Goal: Task Accomplishment & Management: Manage account settings

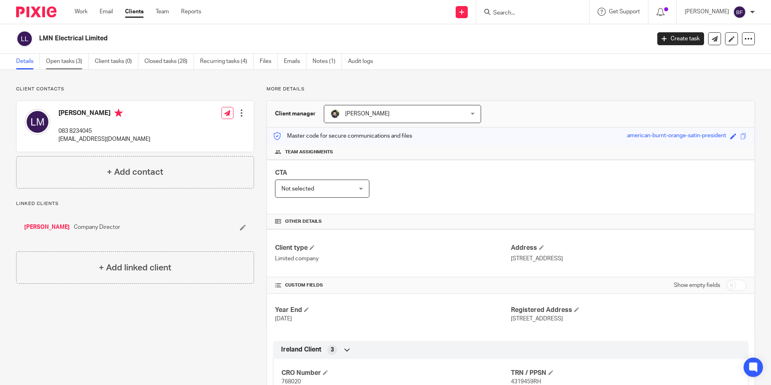
click at [76, 61] on link "Open tasks (3)" at bounding box center [67, 62] width 43 height 16
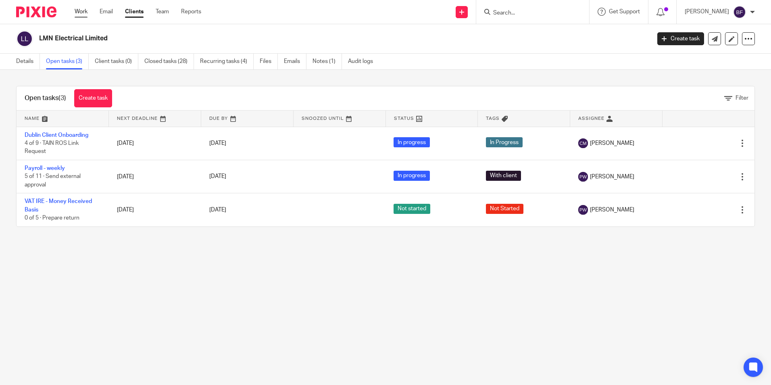
click at [81, 13] on link "Work" at bounding box center [81, 12] width 13 height 8
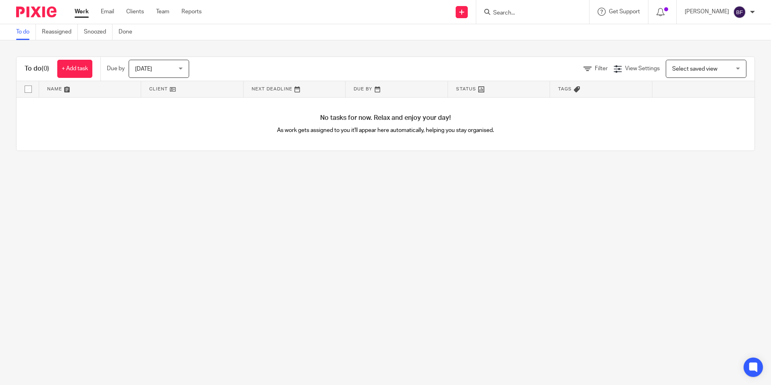
click at [184, 67] on div "Today Today" at bounding box center [159, 69] width 61 height 18
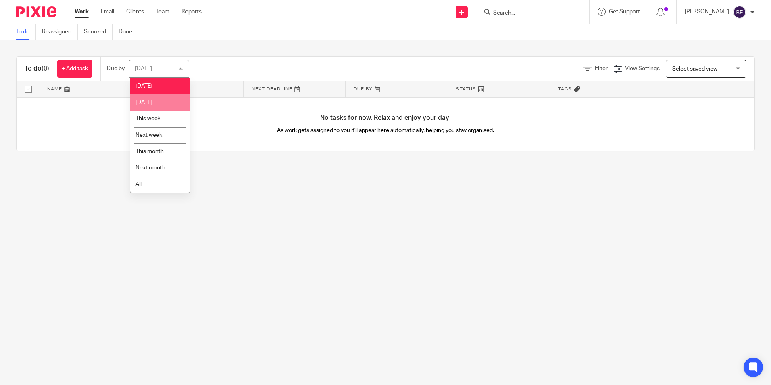
click at [161, 99] on li "[DATE]" at bounding box center [160, 102] width 60 height 17
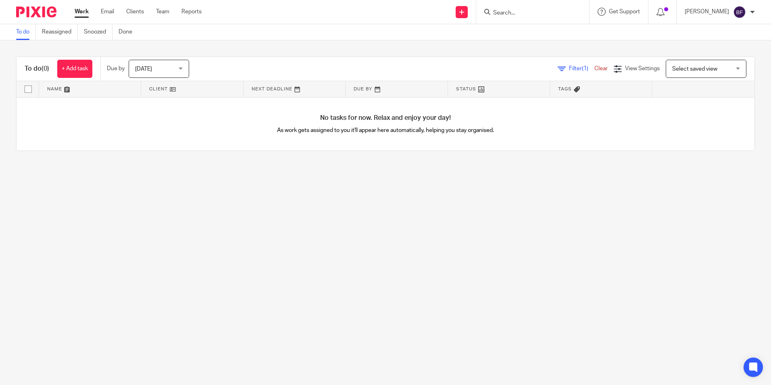
click at [184, 67] on div "[DATE] [DATE]" at bounding box center [159, 69] width 61 height 18
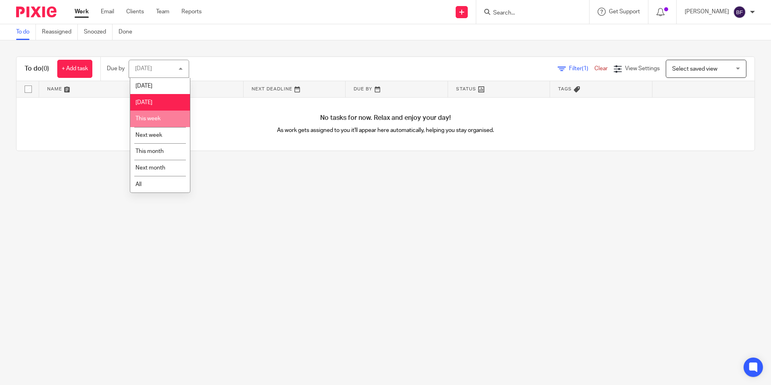
click at [165, 115] on li "This week" at bounding box center [160, 119] width 60 height 17
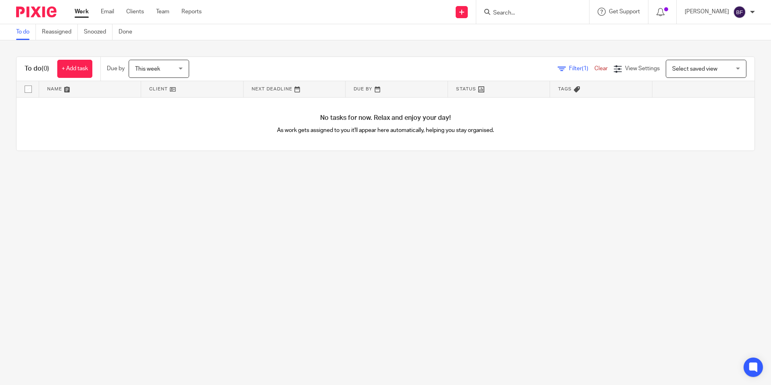
click at [184, 69] on div "This week This week" at bounding box center [159, 69] width 61 height 18
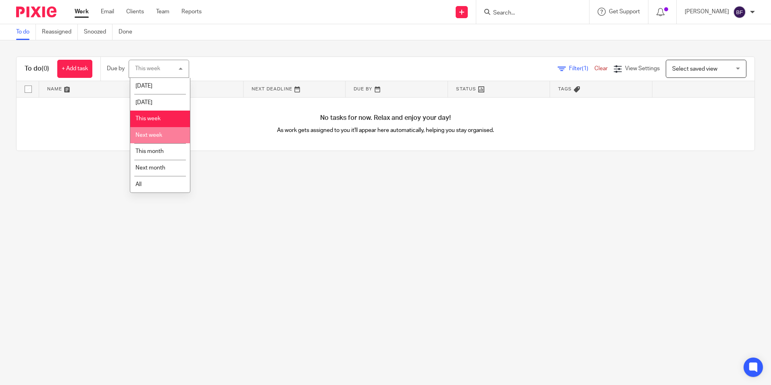
click at [164, 136] on li "Next week" at bounding box center [160, 135] width 60 height 17
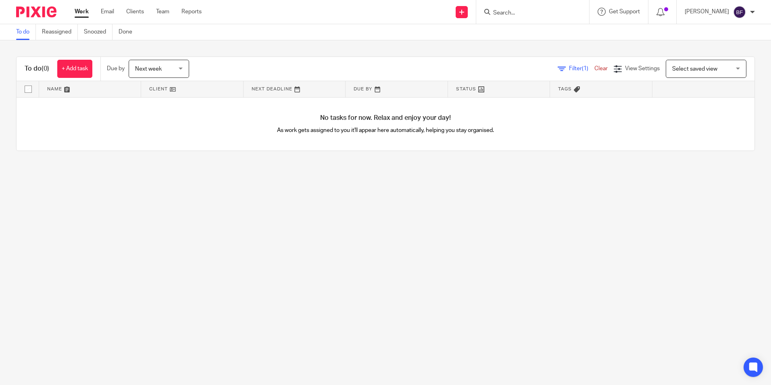
click at [569, 66] on span "Filter (1)" at bounding box center [581, 69] width 25 height 6
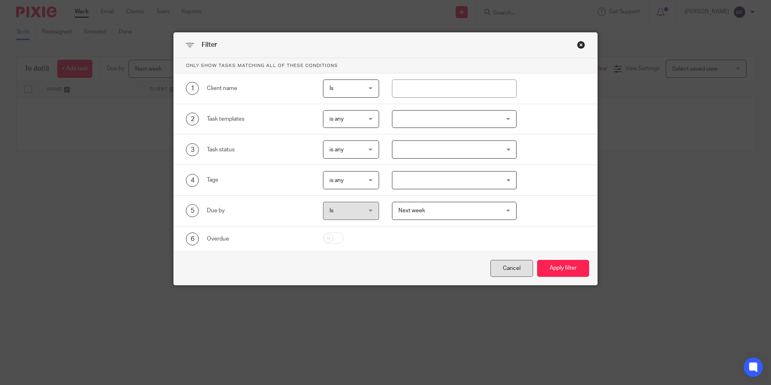
click at [513, 266] on div "Cancel" at bounding box center [512, 268] width 43 height 17
